Goal: Information Seeking & Learning: Understand process/instructions

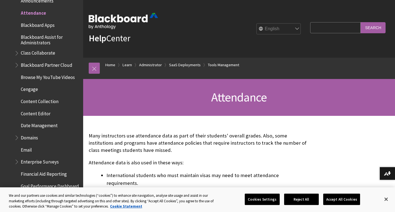
click at [395, 33] on div "Help Center English عربية Català Cymraeg Deutsch Español Suomi Français עברית I…" at bounding box center [239, 29] width 312 height 58
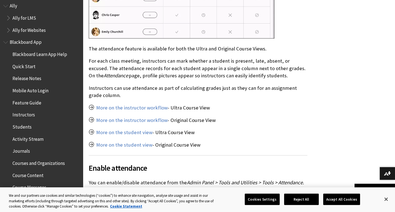
scroll to position [322, 0]
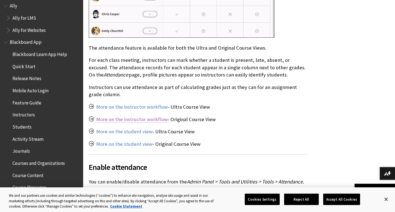
click at [151, 116] on link "More on the instructor workflow" at bounding box center [132, 119] width 72 height 7
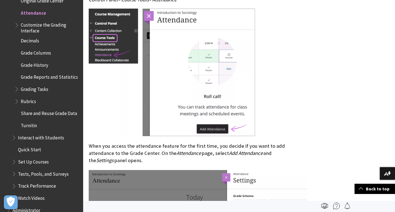
scroll to position [333, 0]
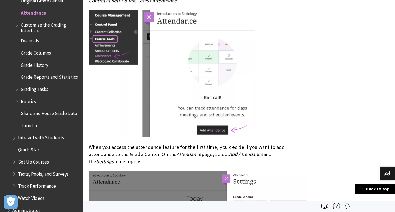
click at [293, 74] on div at bounding box center [198, 74] width 219 height 129
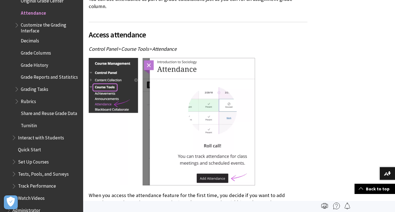
scroll to position [277, 0]
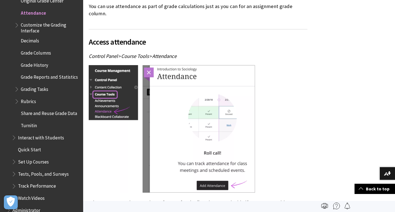
click at [297, 84] on div at bounding box center [198, 129] width 219 height 129
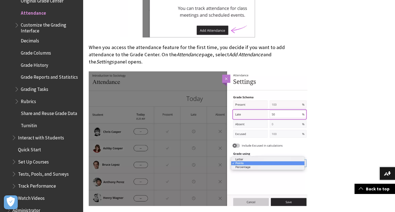
scroll to position [444, 0]
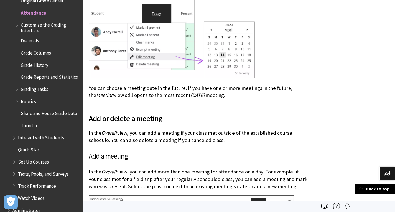
scroll to position [2020, 0]
